Goal: Task Accomplishment & Management: Complete application form

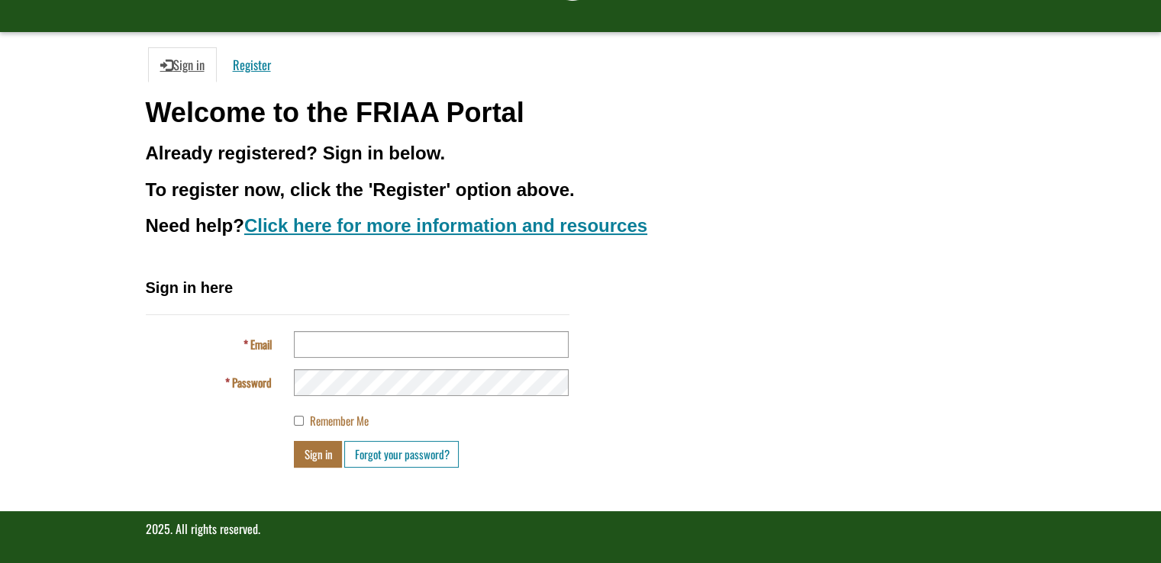
scroll to position [107, 0]
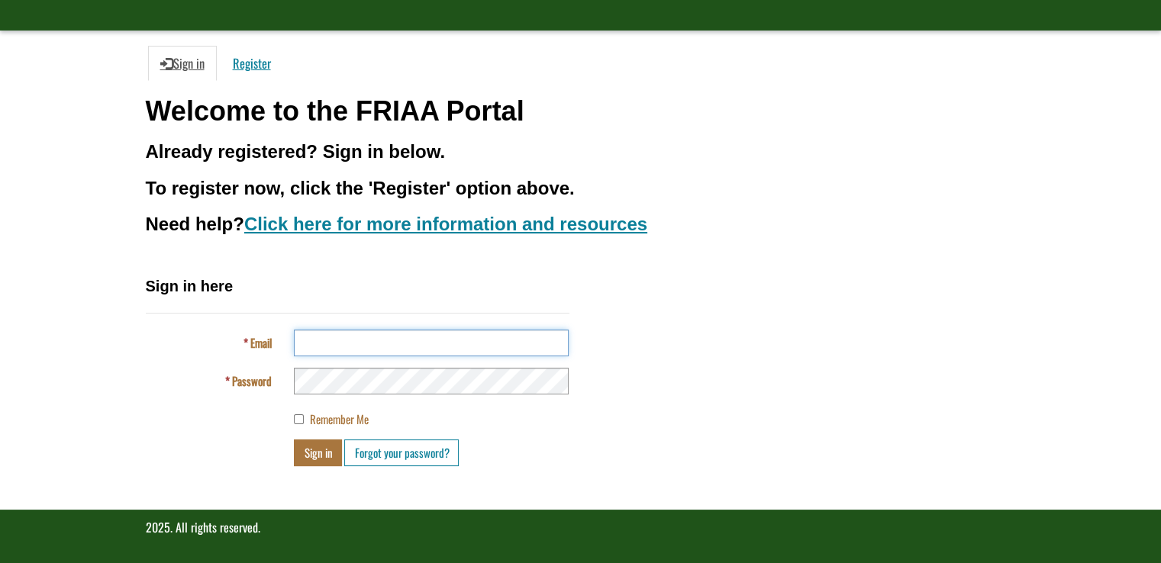
type input "**********"
click at [324, 451] on button "Sign in" at bounding box center [318, 452] width 48 height 27
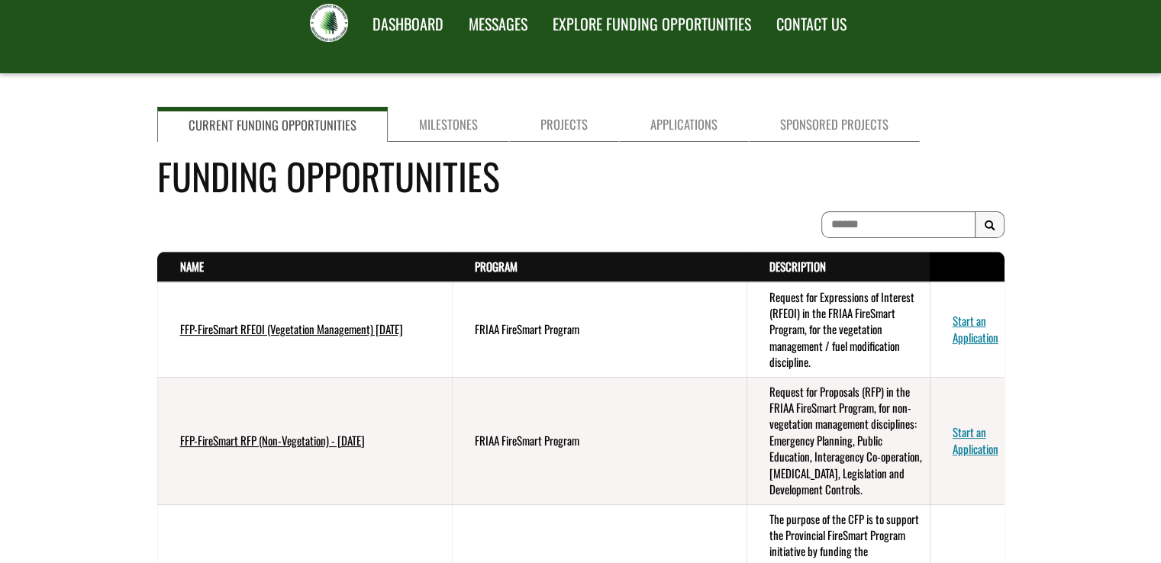
scroll to position [153, 0]
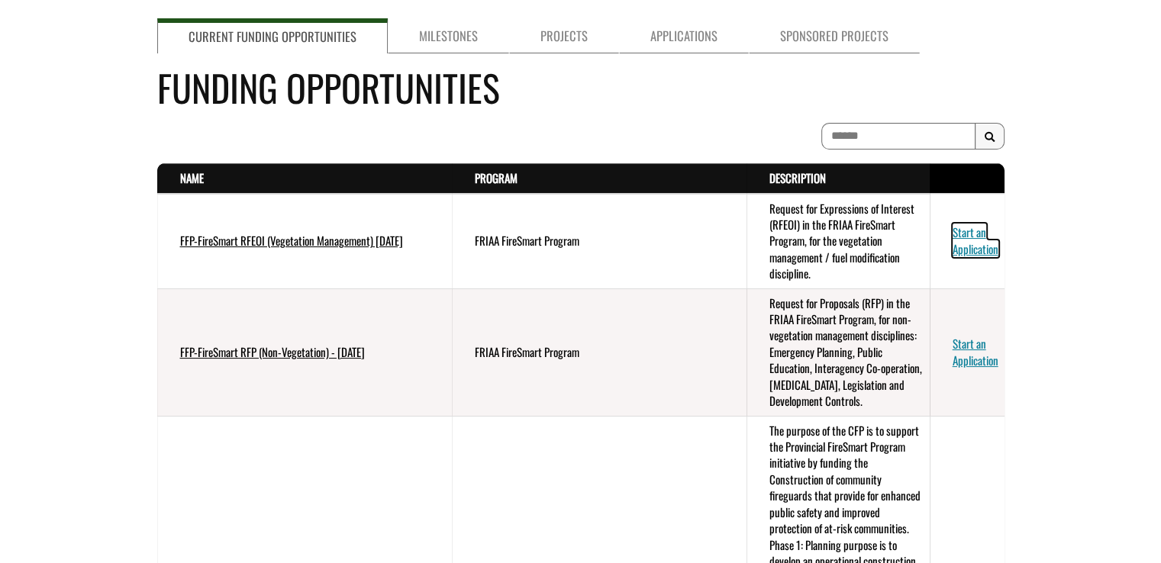
click at [958, 229] on link "Start an Application" at bounding box center [975, 240] width 46 height 33
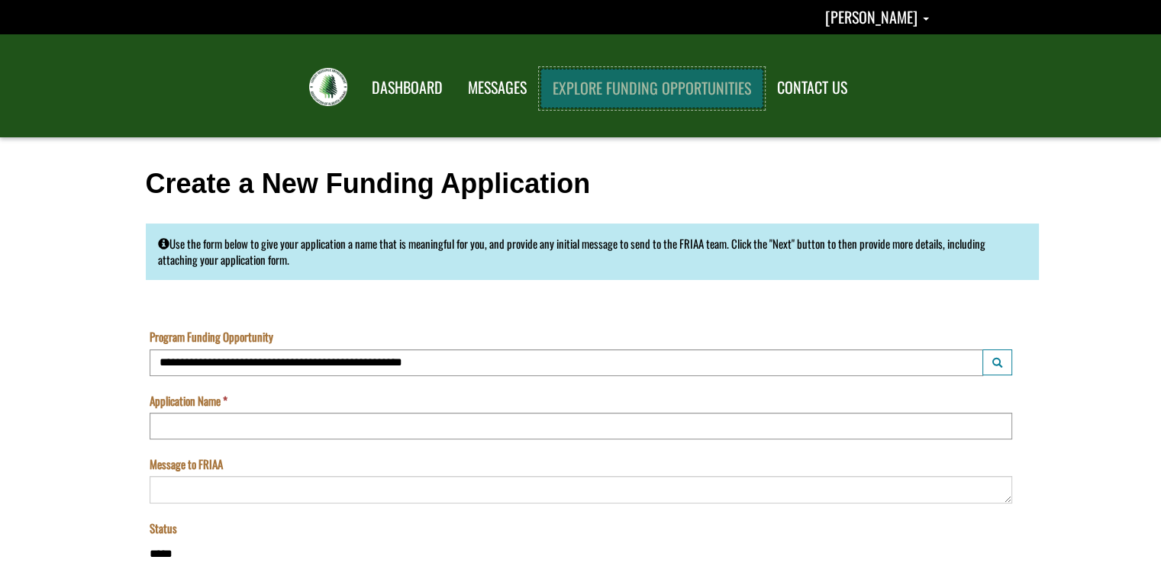
click at [641, 83] on link "EXPLORE FUNDING OPPORTUNITIES" at bounding box center [651, 89] width 223 height 40
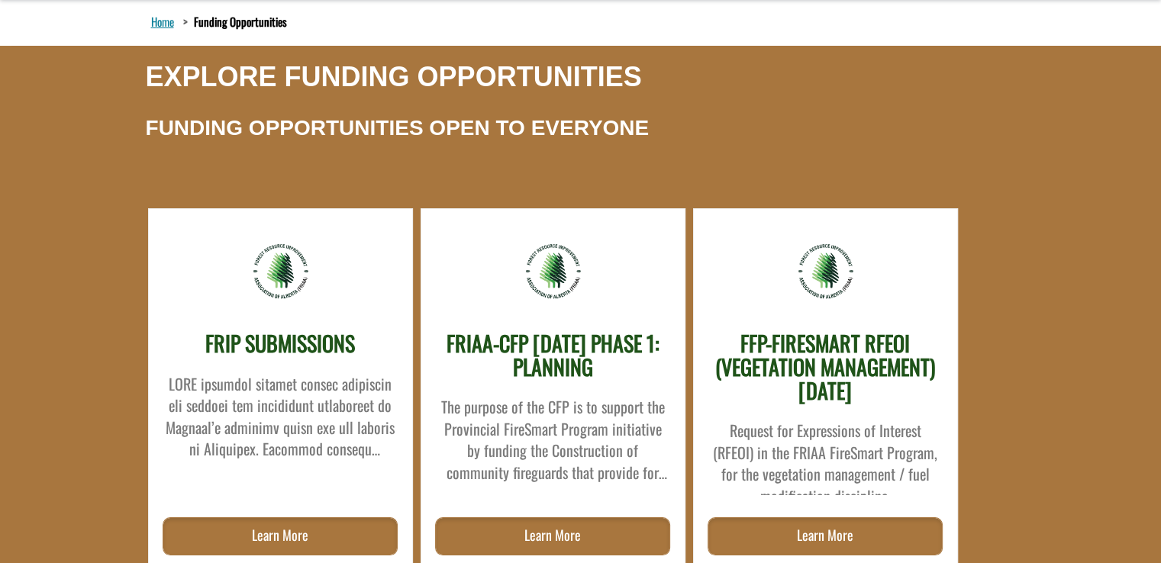
scroll to position [153, 0]
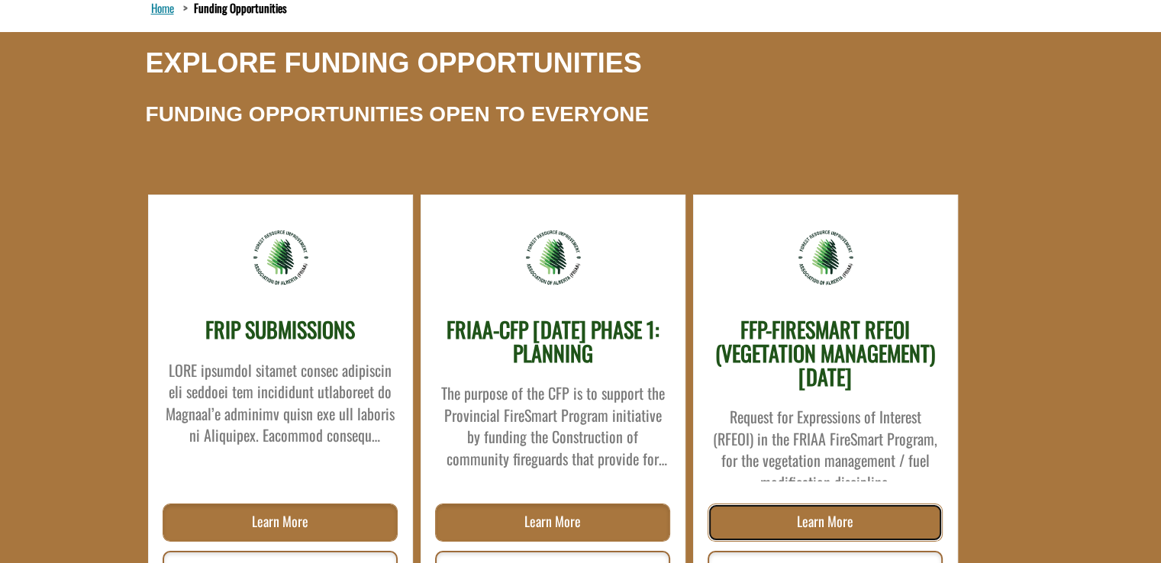
click at [821, 513] on link "Learn More" at bounding box center [824, 523] width 235 height 38
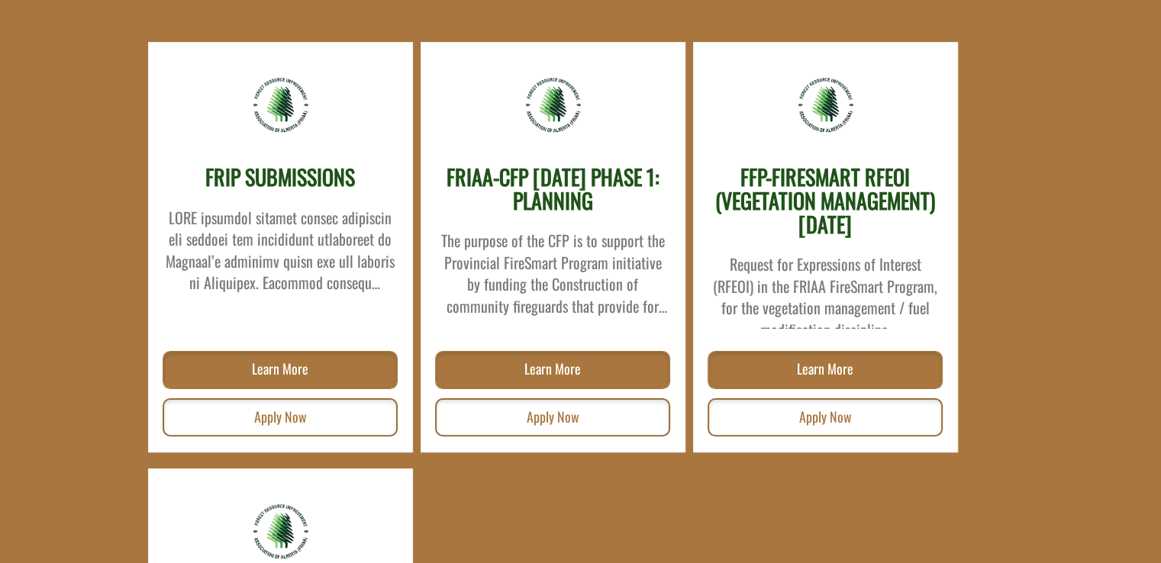
click at [397, 289] on div "Request for Expressions of Interest (RFEOI) in the FRIAA FireSmart Program, for…" at bounding box center [280, 246] width 233 height 96
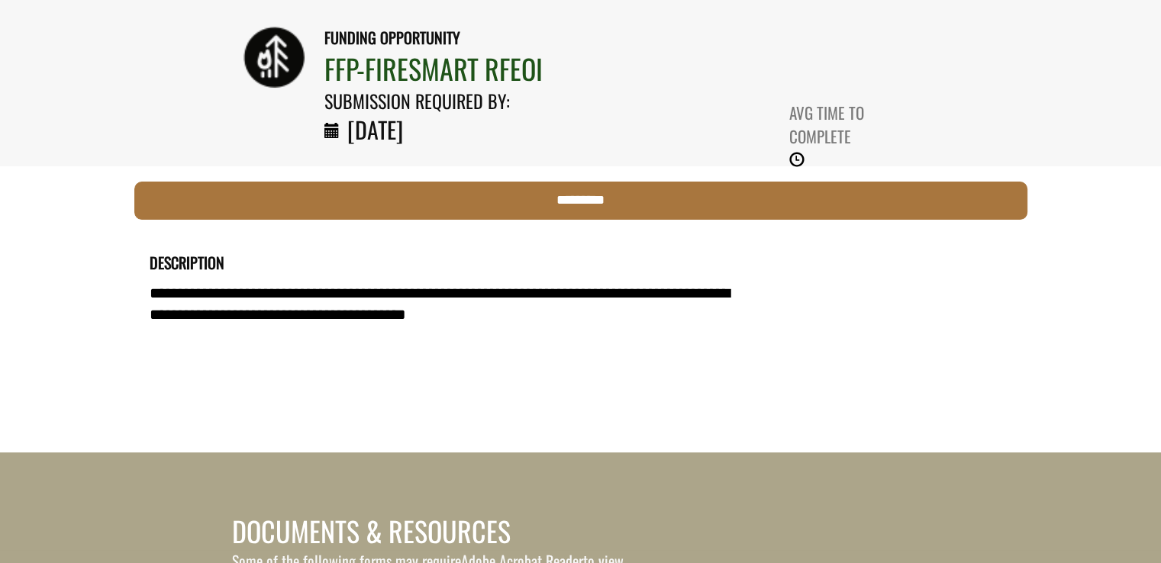
scroll to position [153, 0]
